Goal: Task Accomplishment & Management: Manage account settings

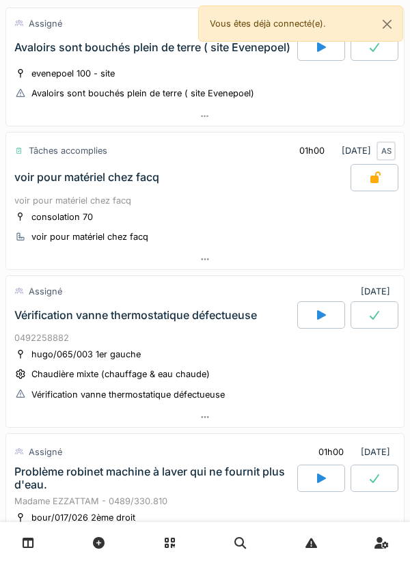
scroll to position [96, 0]
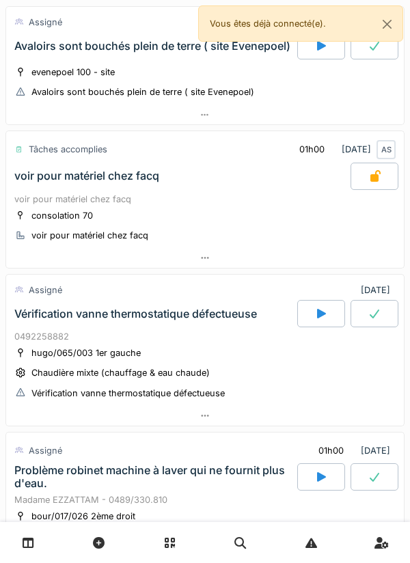
click at [314, 255] on div at bounding box center [205, 258] width 398 height 20
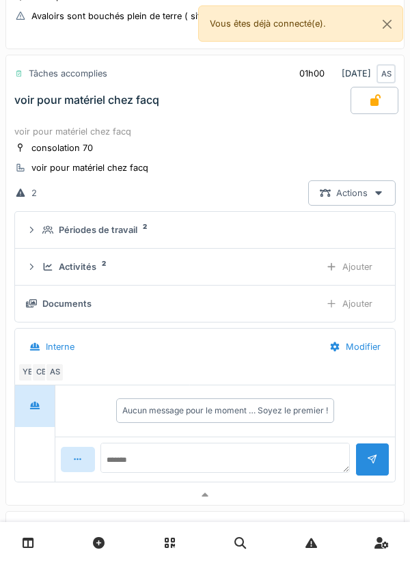
scroll to position [226, 0]
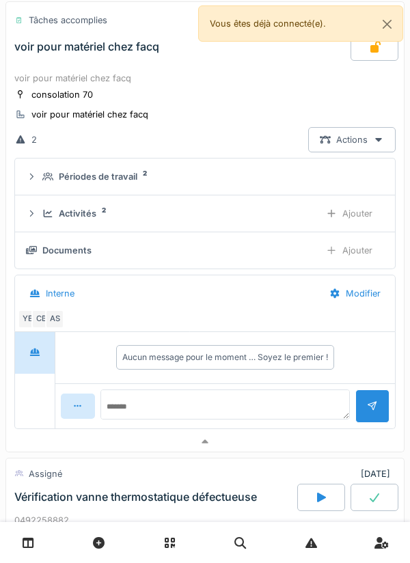
click at [286, 213] on div "Activités 2" at bounding box center [175, 213] width 267 height 13
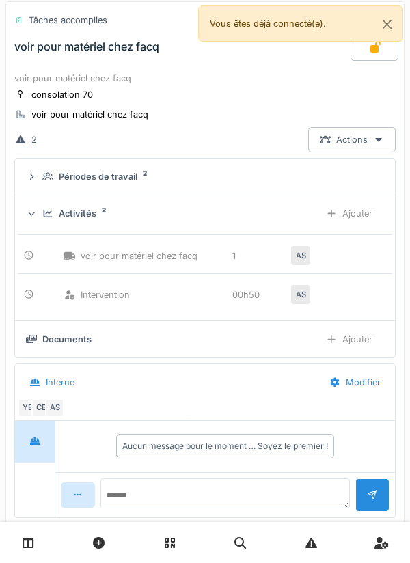
click at [357, 217] on div "Ajouter" at bounding box center [349, 213] width 70 height 25
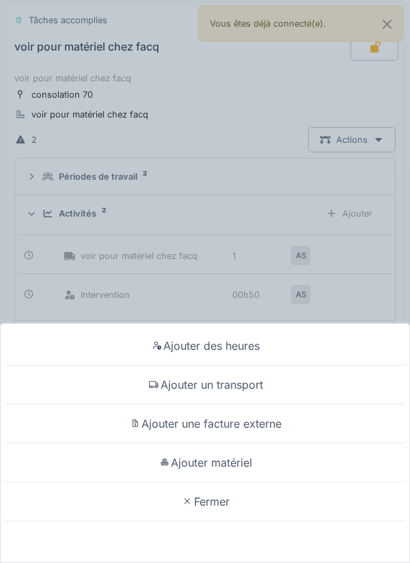
click at [260, 336] on div "Ajouter des heures" at bounding box center [204, 346] width 403 height 39
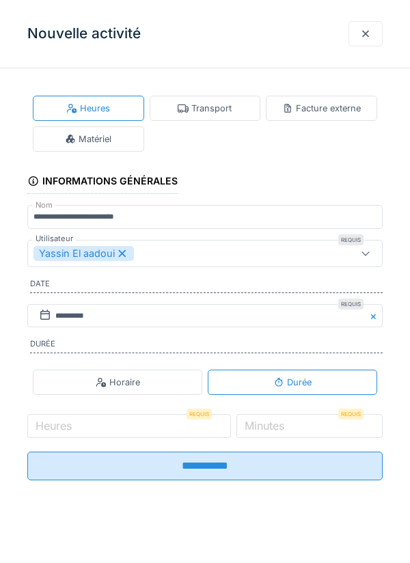
click at [287, 428] on label "Minutes" at bounding box center [264, 426] width 45 height 16
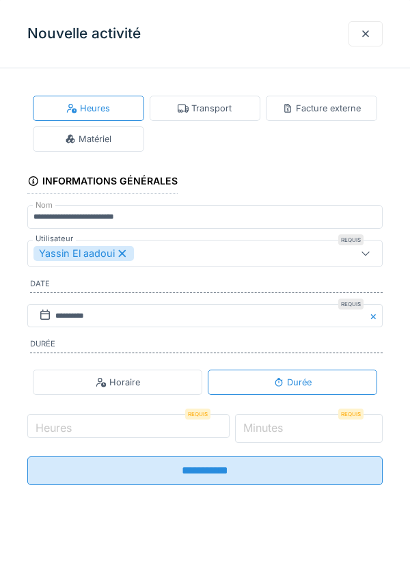
click at [300, 428] on input "*" at bounding box center [309, 428] width 148 height 29
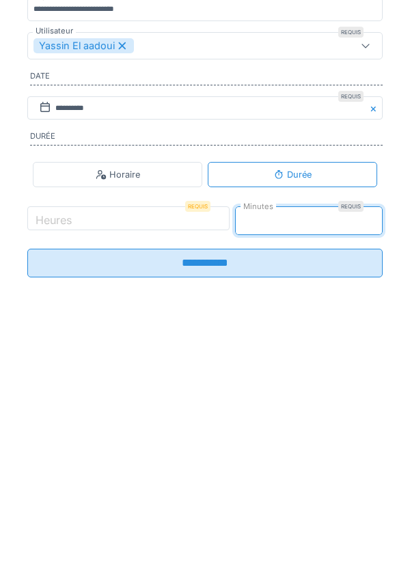
type input "**"
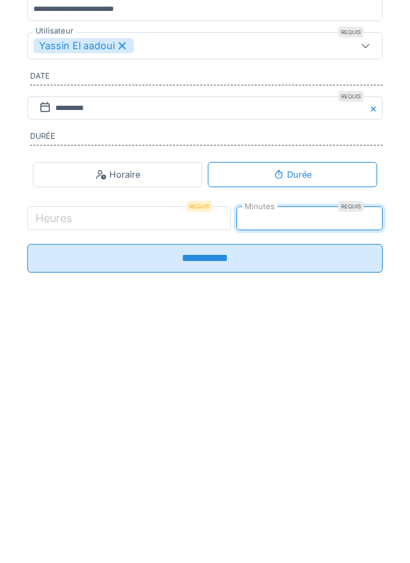
click at [327, 472] on input "**********" at bounding box center [204, 466] width 355 height 29
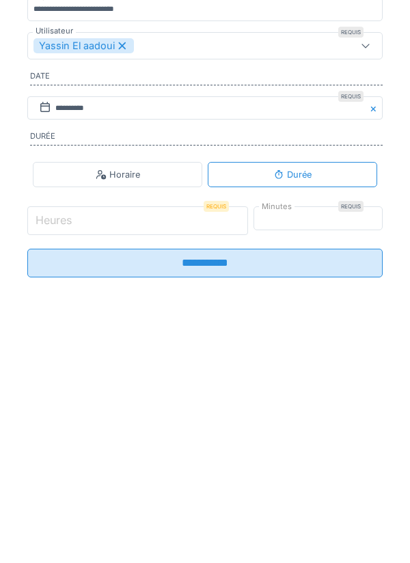
click at [241, 439] on input "Heures" at bounding box center [137, 428] width 221 height 29
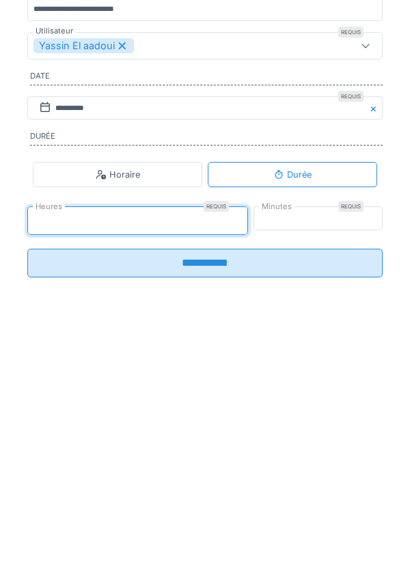
type input "**"
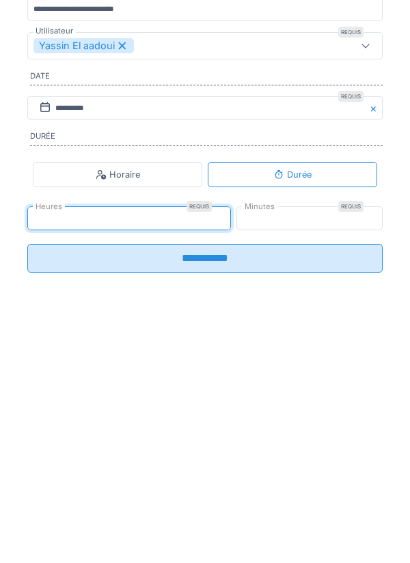
click at [336, 470] on input "**********" at bounding box center [204, 466] width 355 height 29
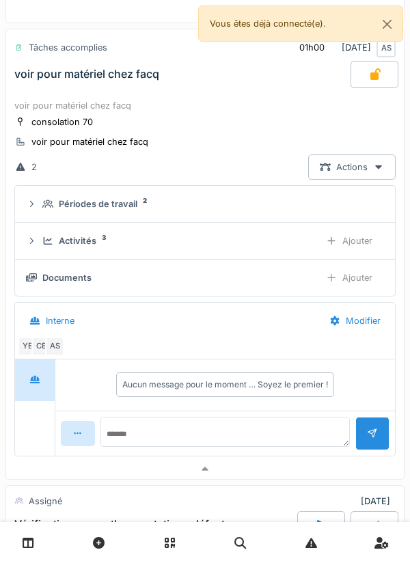
scroll to position [219, 0]
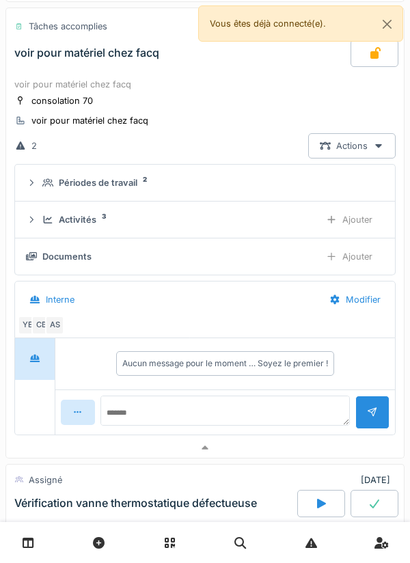
click at [42, 329] on div "CB" at bounding box center [40, 325] width 19 height 19
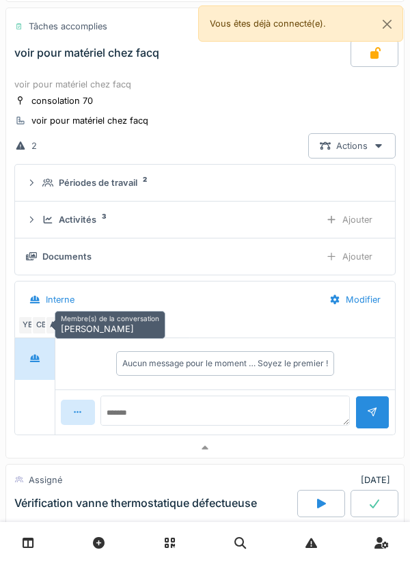
click at [273, 449] on div at bounding box center [205, 448] width 398 height 20
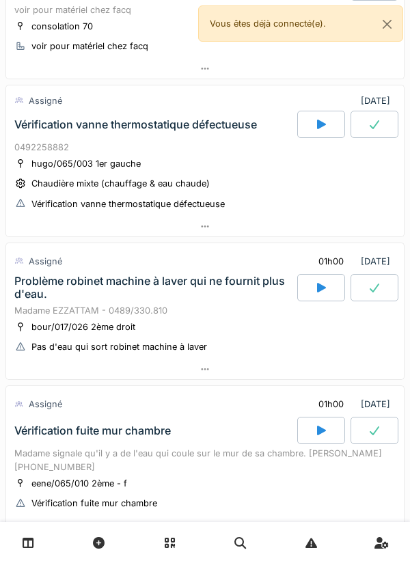
scroll to position [292, 0]
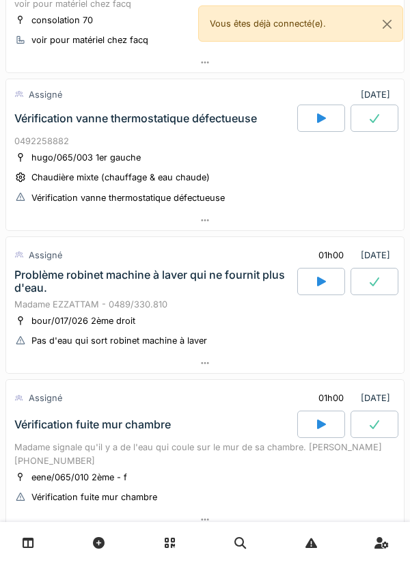
click at [250, 363] on div at bounding box center [205, 363] width 398 height 20
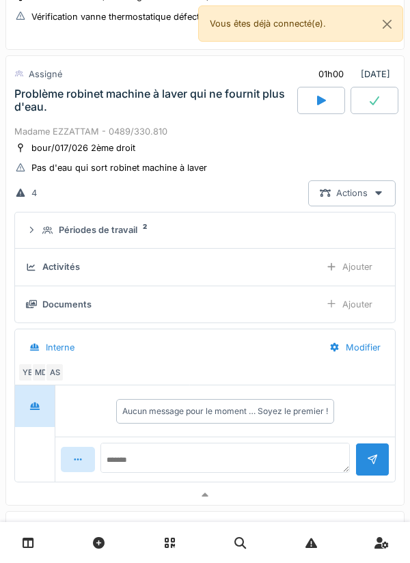
scroll to position [515, 0]
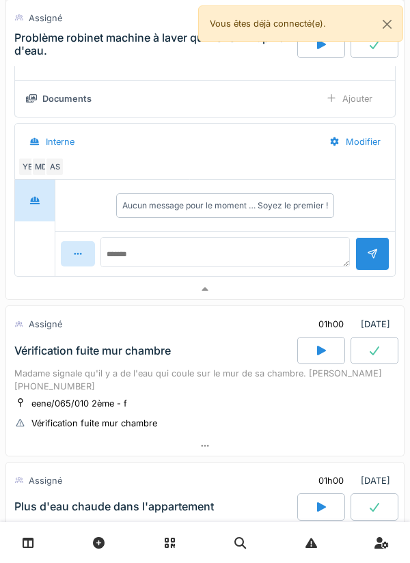
click at [271, 298] on div at bounding box center [205, 290] width 398 height 20
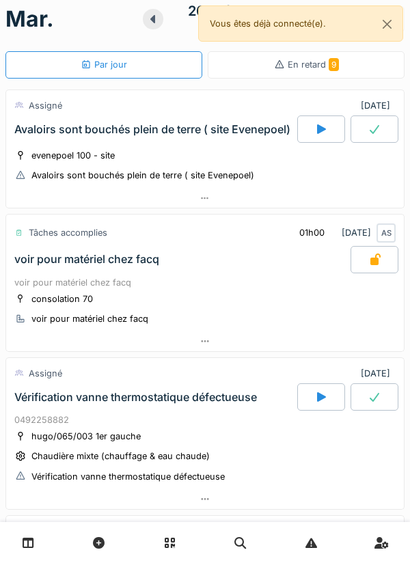
scroll to position [0, 0]
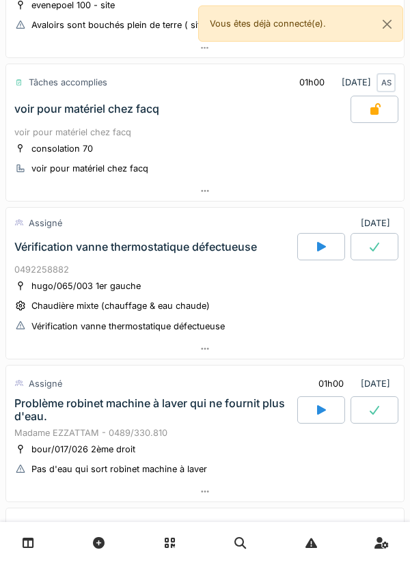
click at [338, 349] on div at bounding box center [205, 349] width 398 height 20
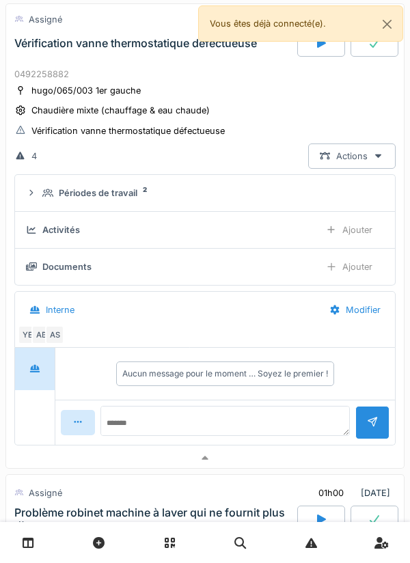
scroll to position [388, 0]
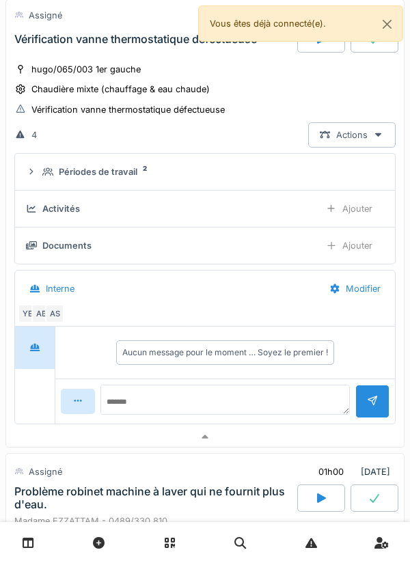
click at [308, 434] on div at bounding box center [205, 437] width 398 height 20
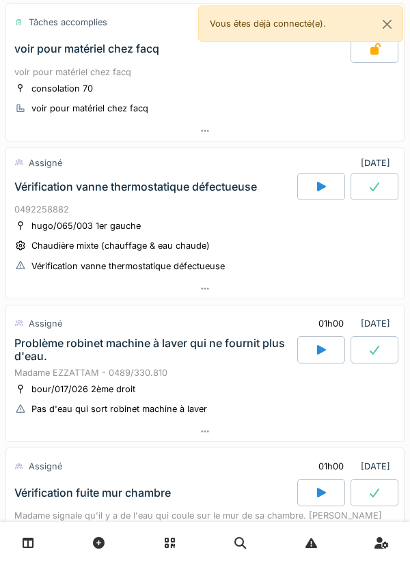
scroll to position [221, 0]
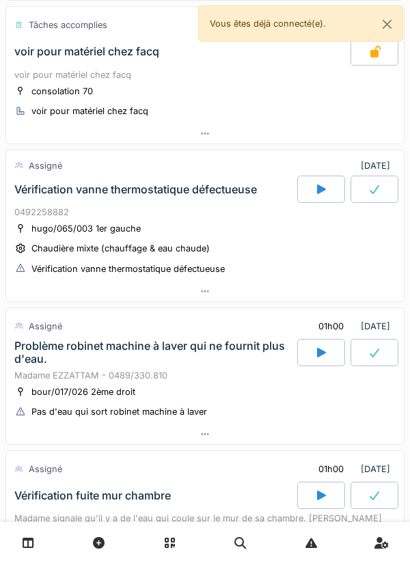
click at [312, 191] on div at bounding box center [321, 189] width 48 height 27
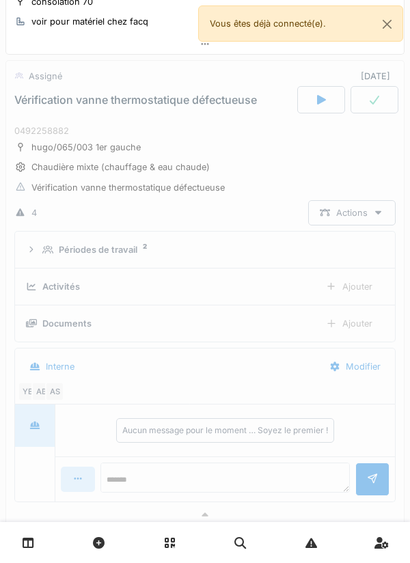
scroll to position [316, 0]
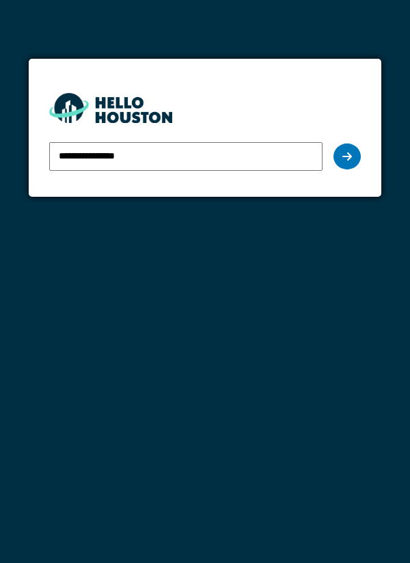
click at [354, 162] on div at bounding box center [346, 157] width 27 height 26
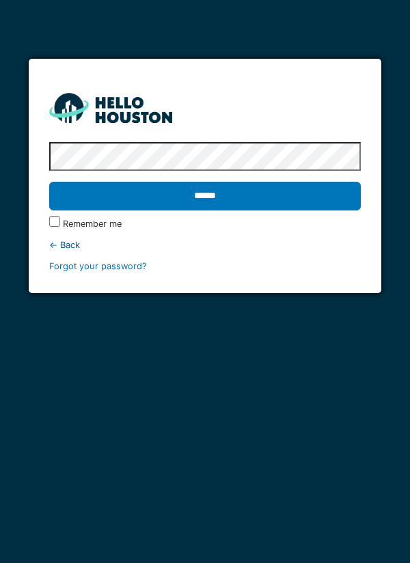
click at [49, 182] on input "******" at bounding box center [205, 196] width 312 height 29
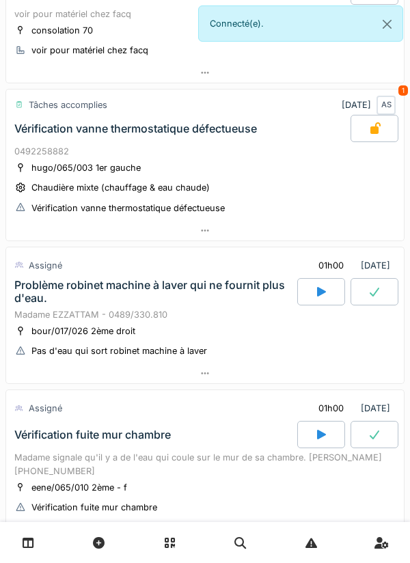
scroll to position [287, 0]
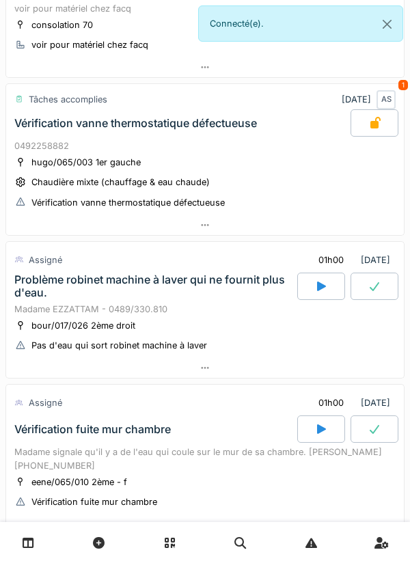
click at [302, 362] on div at bounding box center [205, 368] width 398 height 20
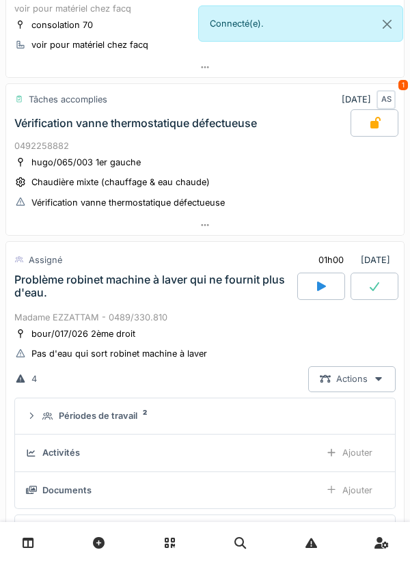
scroll to position [473, 0]
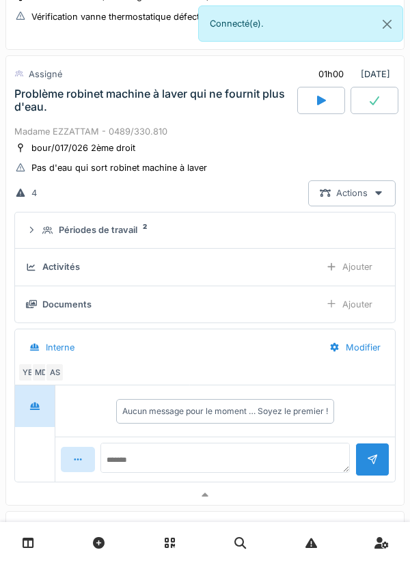
click at [334, 232] on div "Périodes de travail 2" at bounding box center [210, 229] width 336 height 13
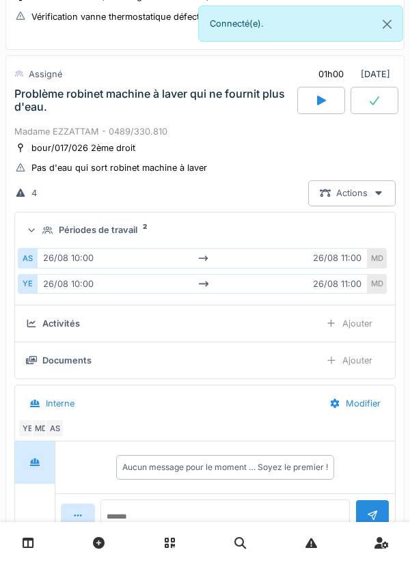
click at [344, 233] on div "Périodes de travail 2" at bounding box center [210, 229] width 336 height 13
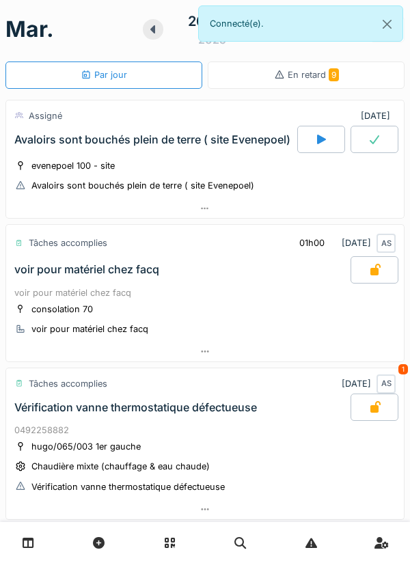
scroll to position [0, 0]
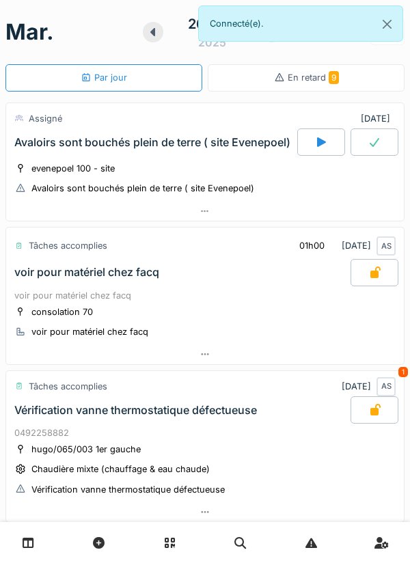
click at [333, 203] on div at bounding box center [205, 212] width 398 height 20
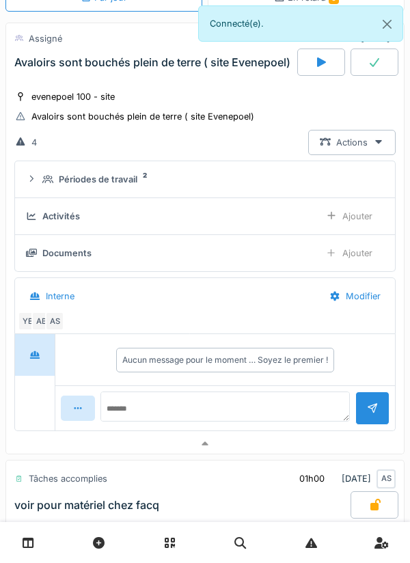
scroll to position [87, 0]
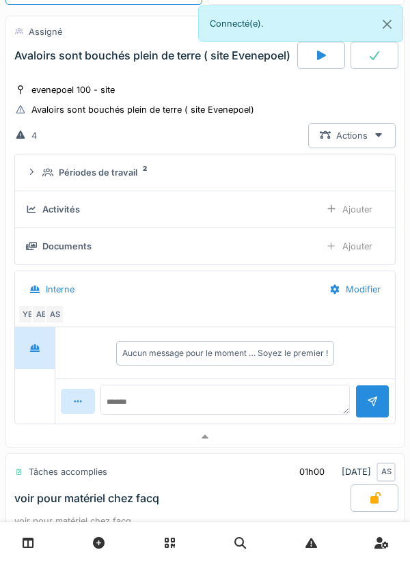
click at [282, 161] on summary "Périodes de travail 2" at bounding box center [205, 172] width 369 height 25
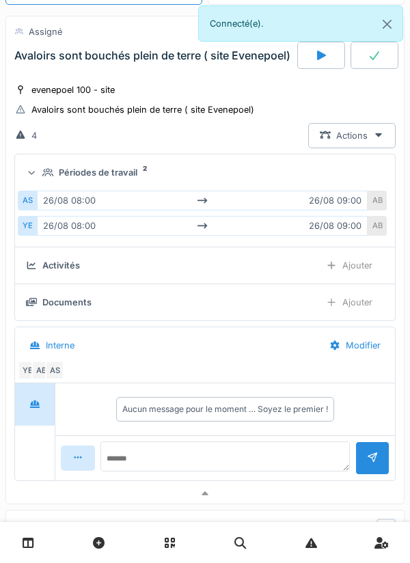
click at [305, 162] on summary "Périodes de travail 2" at bounding box center [205, 172] width 369 height 25
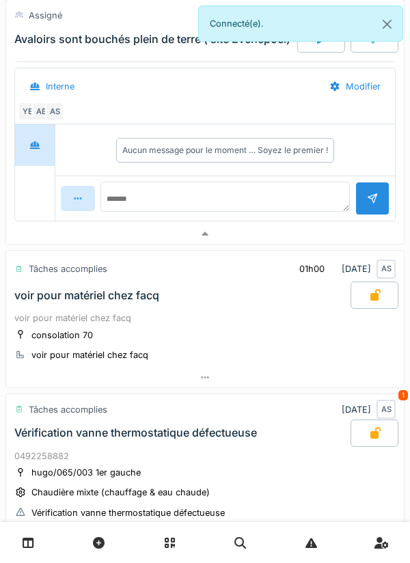
scroll to position [4, 0]
click at [286, 236] on div at bounding box center [205, 234] width 398 height 20
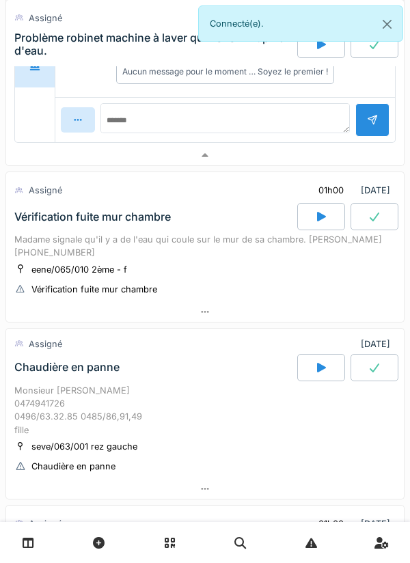
scroll to position [846, 0]
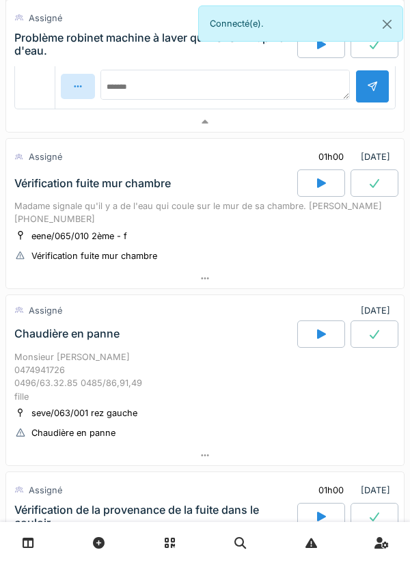
click at [305, 254] on div "eene/065/010 2ème - f Vérification fuite mur chambre" at bounding box center [204, 246] width 381 height 34
click at [327, 128] on div at bounding box center [205, 122] width 398 height 20
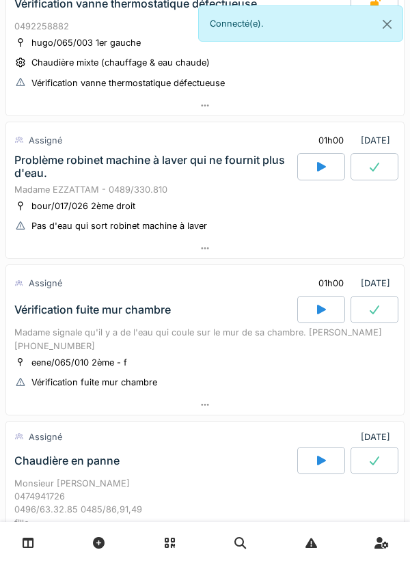
click at [278, 256] on div at bounding box center [205, 249] width 398 height 20
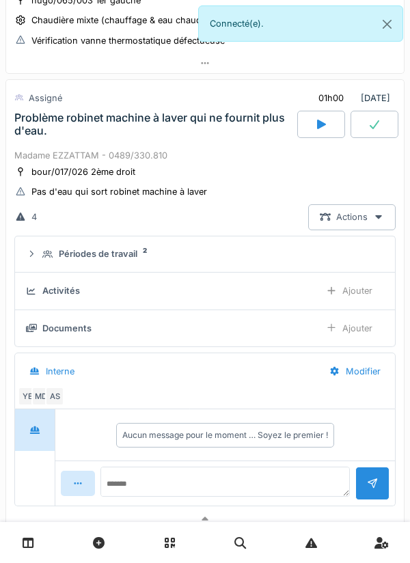
scroll to position [473, 0]
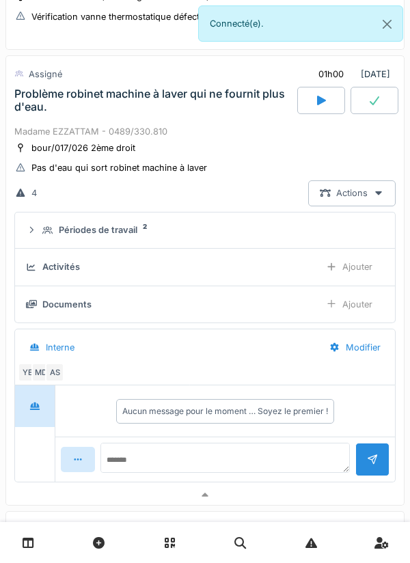
click at [281, 237] on summary "Périodes de travail 2" at bounding box center [205, 230] width 369 height 25
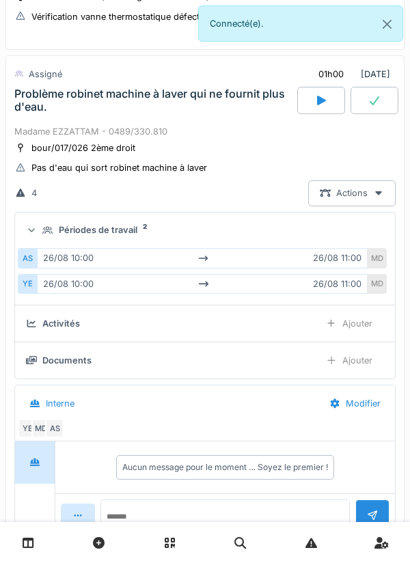
click at [284, 227] on div "Périodes de travail 2" at bounding box center [210, 229] width 336 height 13
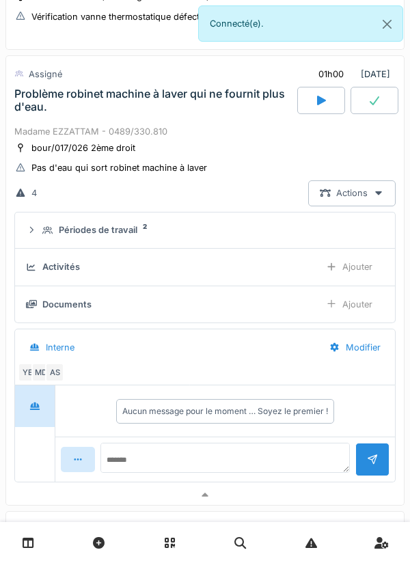
click at [285, 234] on div "Périodes de travail 2" at bounding box center [210, 229] width 336 height 13
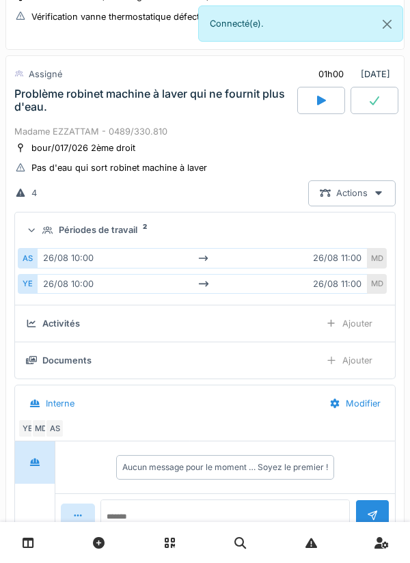
click at [300, 229] on div "Périodes de travail 2" at bounding box center [210, 229] width 336 height 13
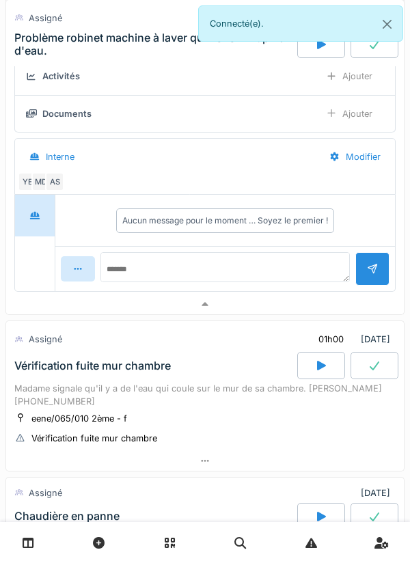
click at [281, 299] on div at bounding box center [205, 305] width 398 height 20
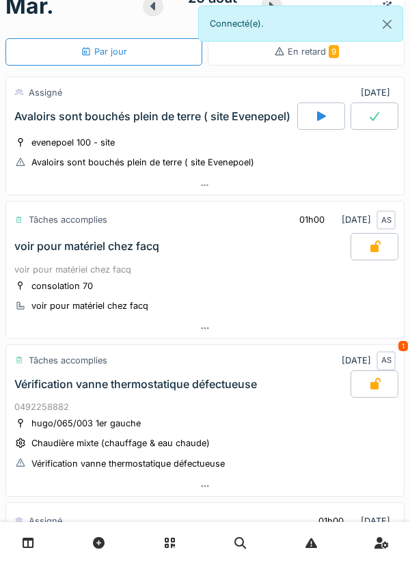
scroll to position [0, 0]
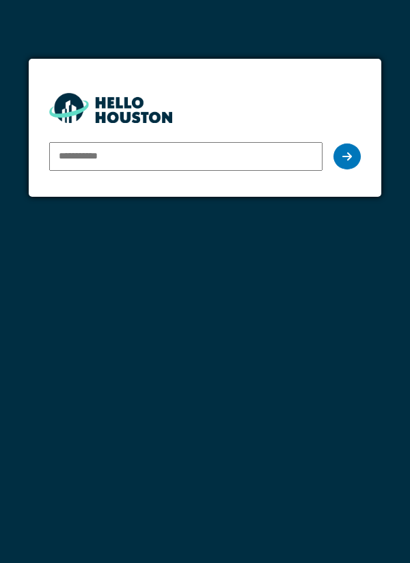
click at [302, 153] on input "email" at bounding box center [186, 156] width 274 height 29
type input "**********"
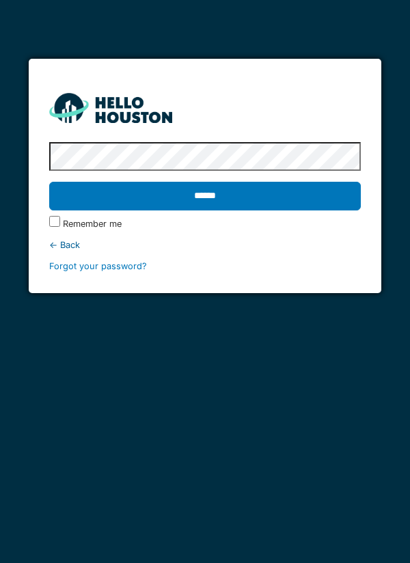
click at [305, 201] on input "******" at bounding box center [205, 196] width 312 height 29
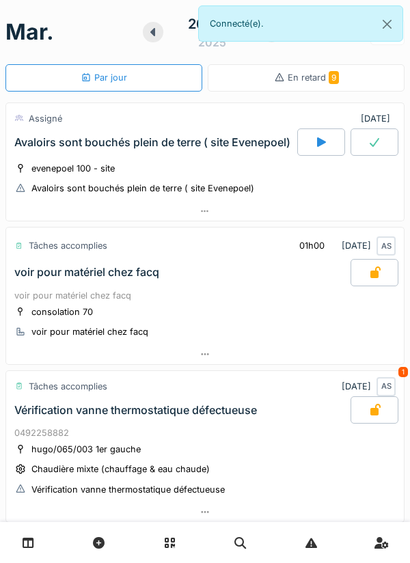
click at [347, 83] on div "En retard 9" at bounding box center [306, 77] width 197 height 27
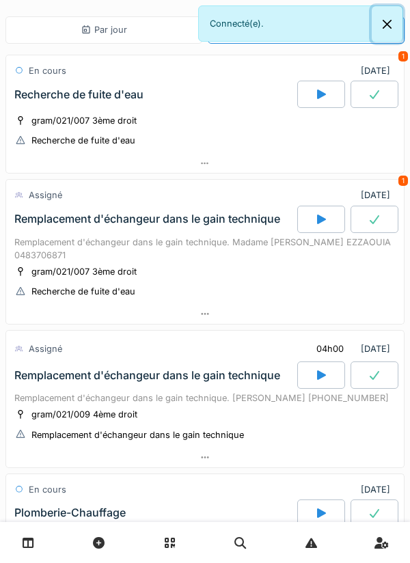
click at [385, 21] on button "Close" at bounding box center [387, 24] width 31 height 36
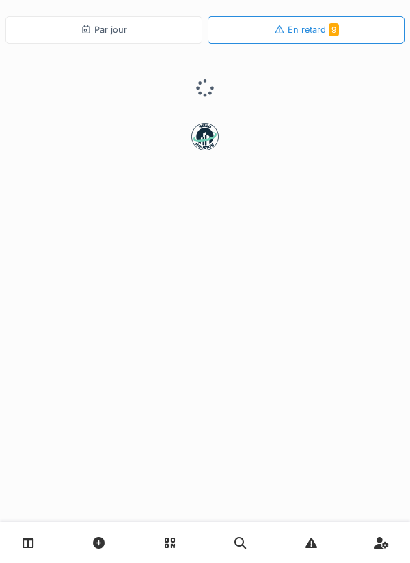
click at [154, 28] on div "Par jour" at bounding box center [103, 29] width 197 height 27
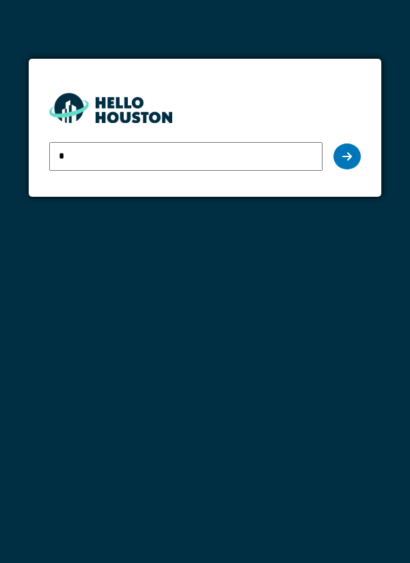
type input "**********"
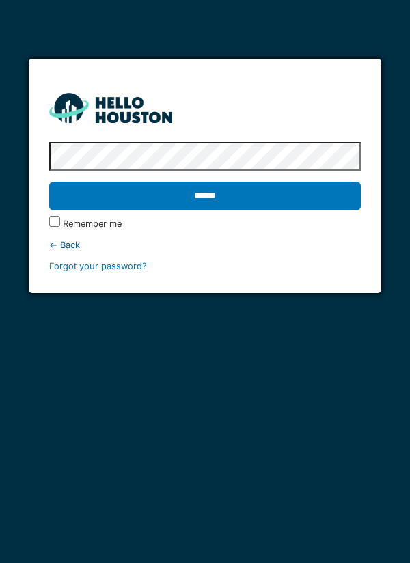
click at [55, 239] on div "← Back" at bounding box center [205, 245] width 312 height 13
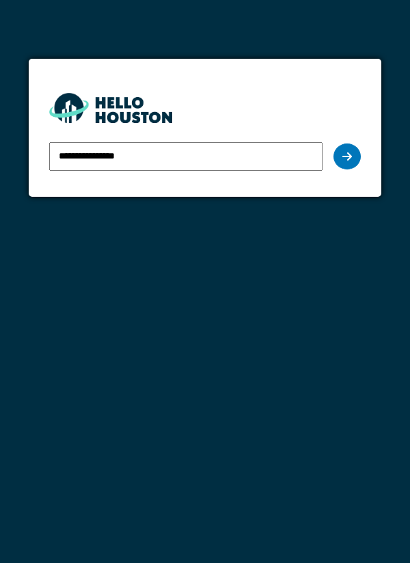
click at [251, 159] on input "**********" at bounding box center [186, 156] width 274 height 29
click at [344, 166] on div at bounding box center [346, 157] width 27 height 26
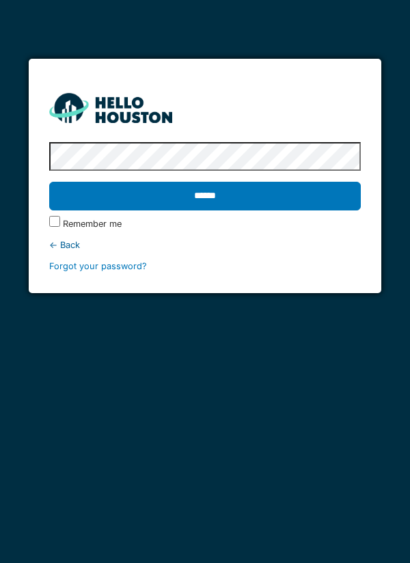
click at [188, 198] on input "******" at bounding box center [205, 196] width 312 height 29
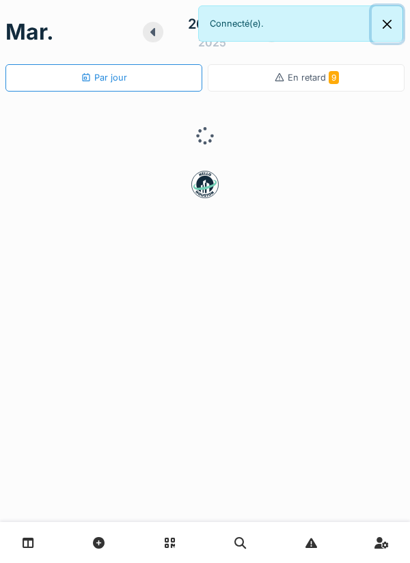
click at [390, 31] on button "Close" at bounding box center [387, 24] width 31 height 36
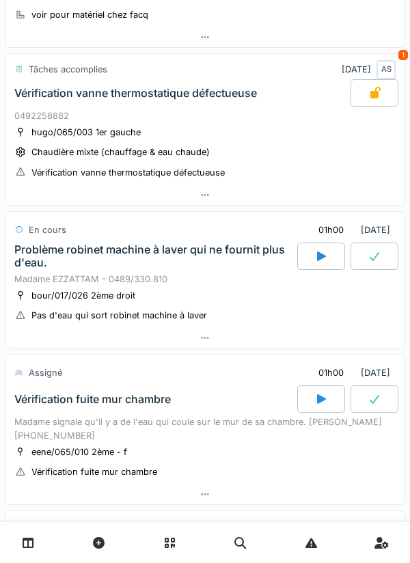
scroll to position [325, 0]
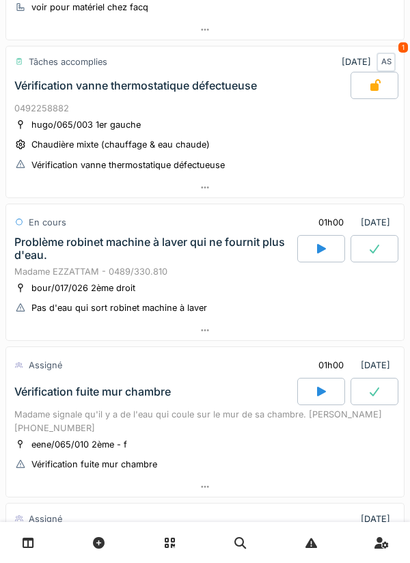
click at [312, 254] on div at bounding box center [321, 248] width 48 height 27
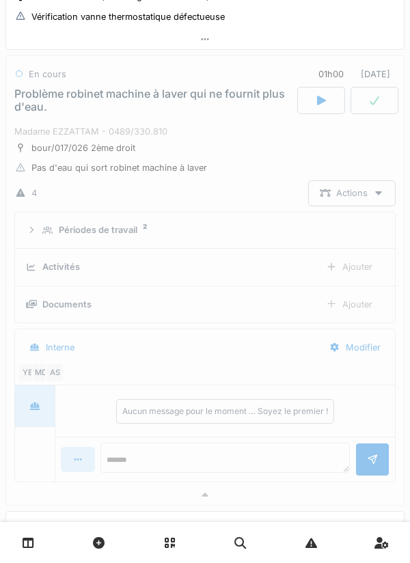
scroll to position [473, 0]
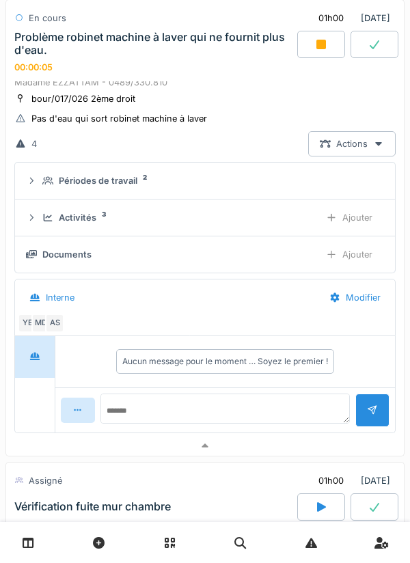
click at [47, 444] on div at bounding box center [205, 446] width 398 height 20
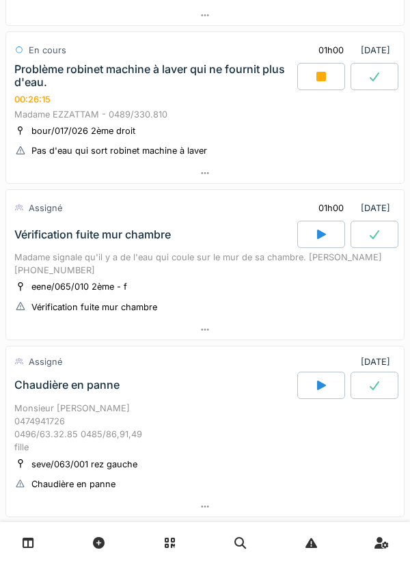
scroll to position [426, 0]
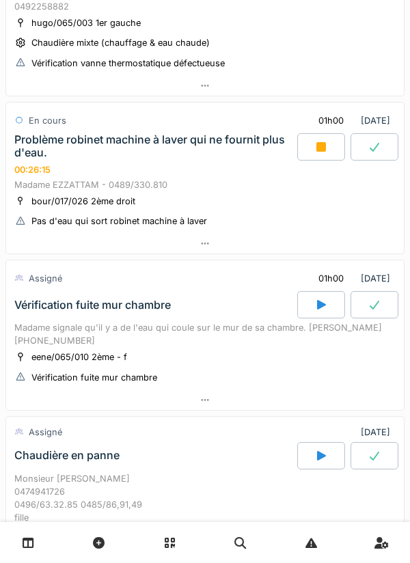
click at [315, 147] on icon at bounding box center [321, 146] width 14 height 11
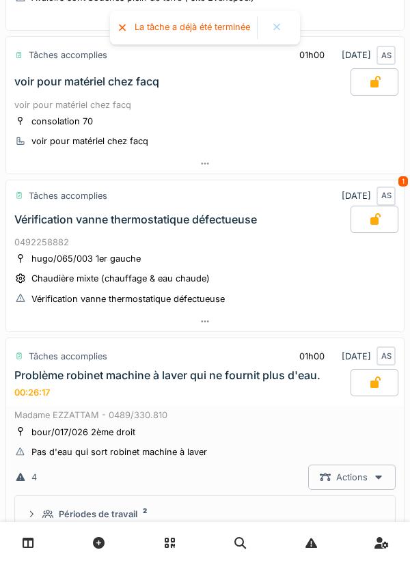
scroll to position [0, 0]
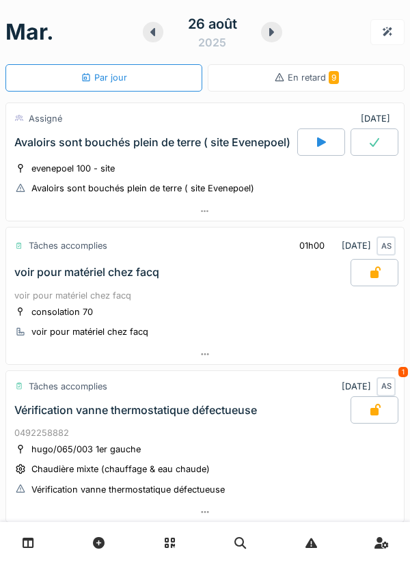
click at [309, 135] on div at bounding box center [321, 141] width 48 height 27
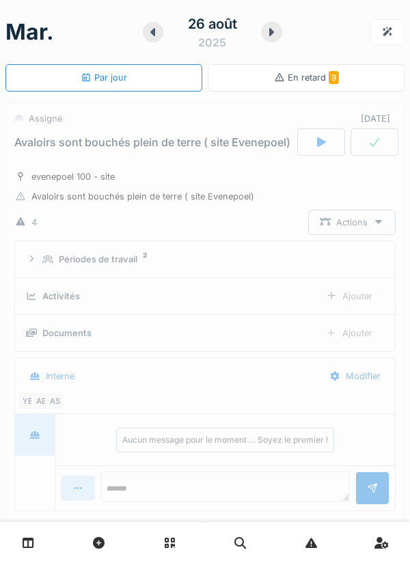
scroll to position [48, 0]
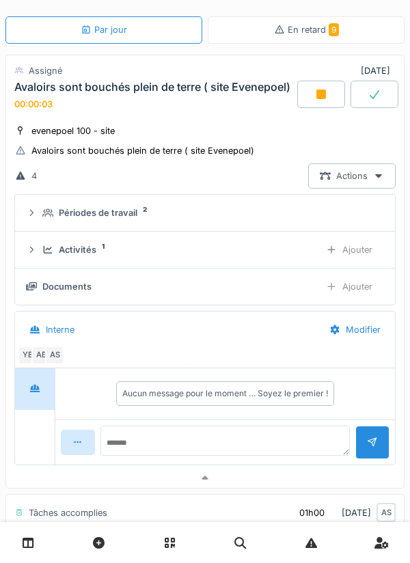
click at [298, 249] on div "Activités 1" at bounding box center [175, 249] width 267 height 13
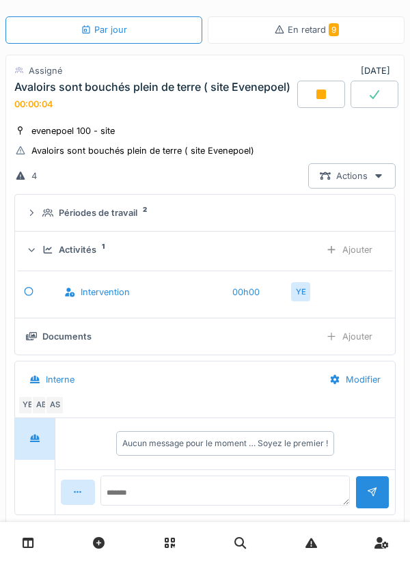
click at [280, 251] on div "Activités 1" at bounding box center [175, 249] width 267 height 13
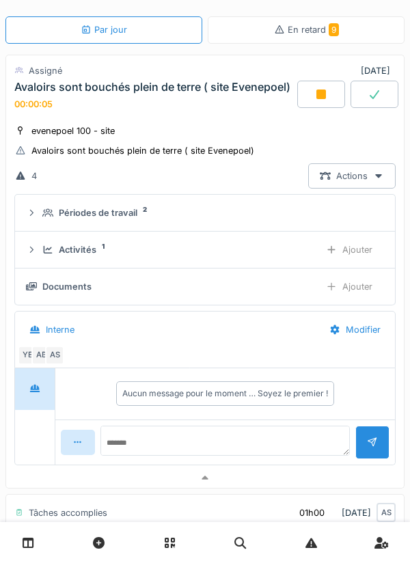
click at [273, 288] on div "Documents" at bounding box center [167, 286] width 283 height 13
